Goal: Navigation & Orientation: Find specific page/section

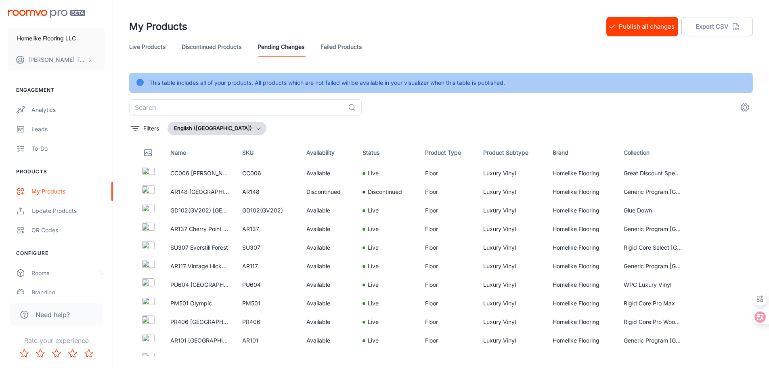
click at [345, 44] on link "Failed Products" at bounding box center [340, 46] width 41 height 19
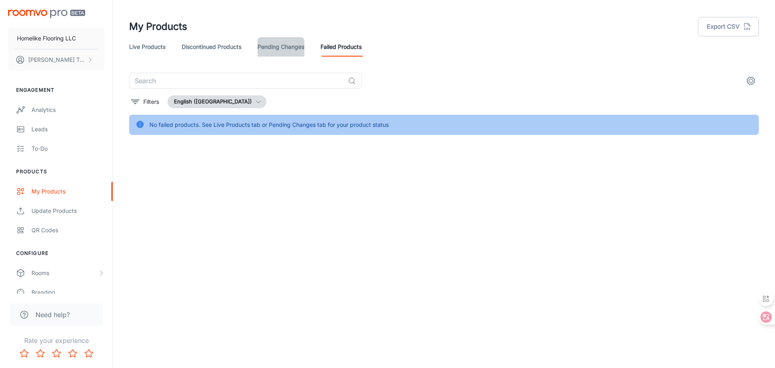
click at [287, 50] on link "Pending Changes" at bounding box center [280, 46] width 47 height 19
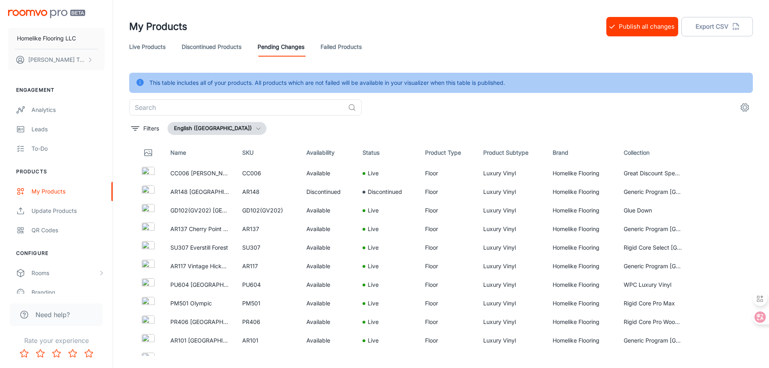
click at [157, 44] on link "Live Products" at bounding box center [147, 46] width 36 height 19
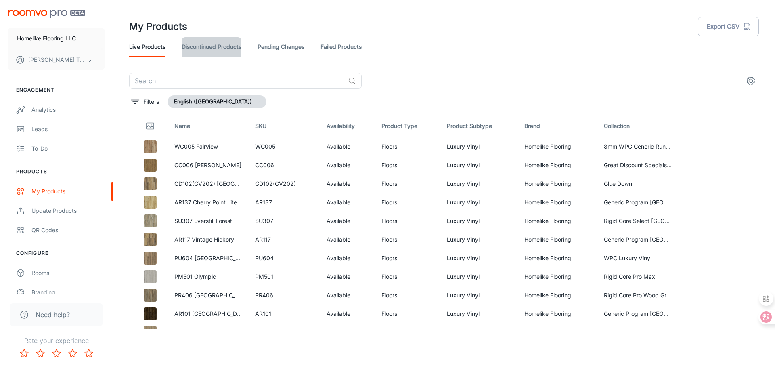
click at [207, 45] on link "Discontinued Products" at bounding box center [212, 46] width 60 height 19
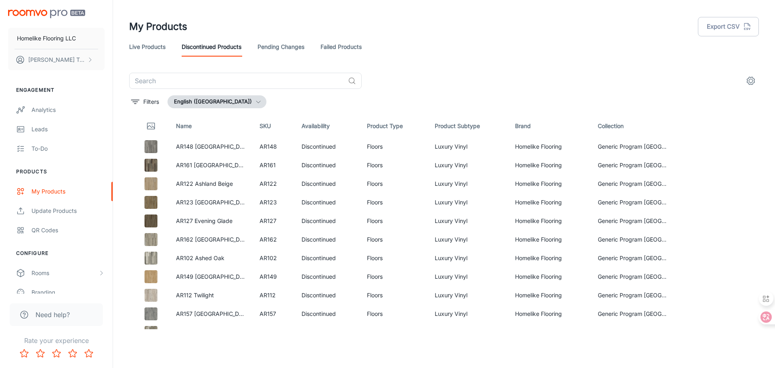
click at [294, 45] on link "Pending Changes" at bounding box center [280, 46] width 47 height 19
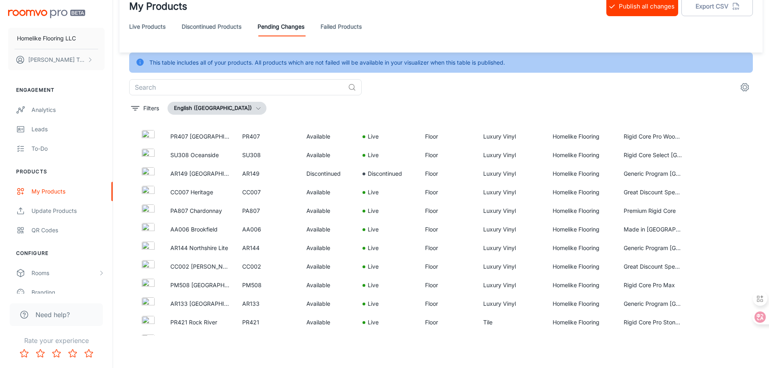
scroll to position [996, 0]
